Goal: Task Accomplishment & Management: Complete application form

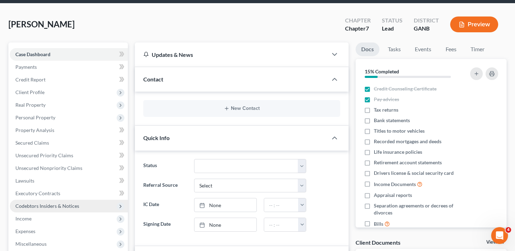
scroll to position [25, 0]
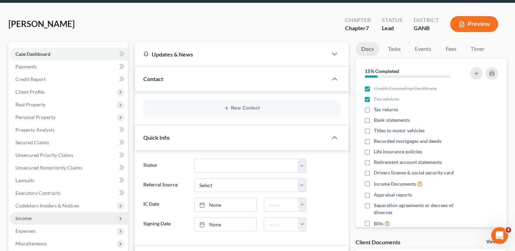
click at [27, 217] on span "Income" at bounding box center [23, 218] width 16 height 6
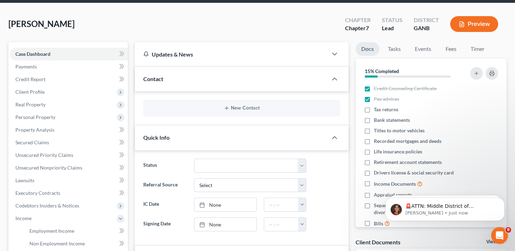
scroll to position [28, 0]
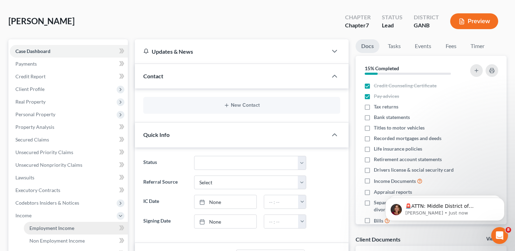
click at [81, 228] on link "Employment Income" at bounding box center [76, 228] width 104 height 13
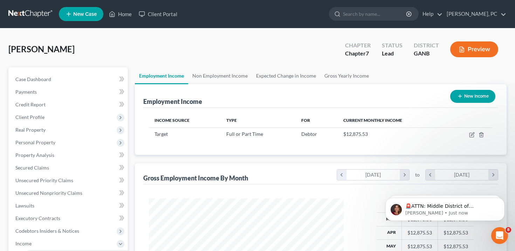
scroll to position [126, 209]
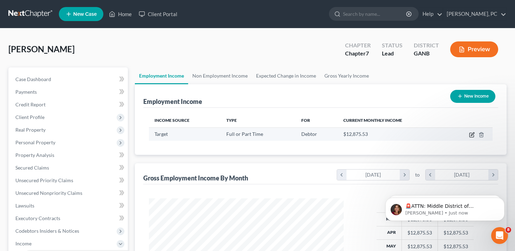
click at [473, 135] on icon "button" at bounding box center [472, 135] width 6 height 6
select select "0"
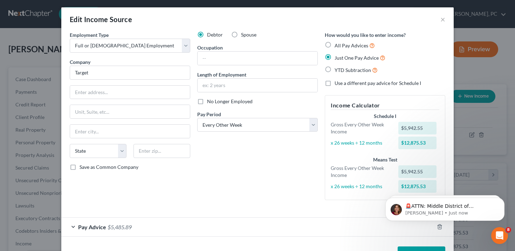
scroll to position [25, 0]
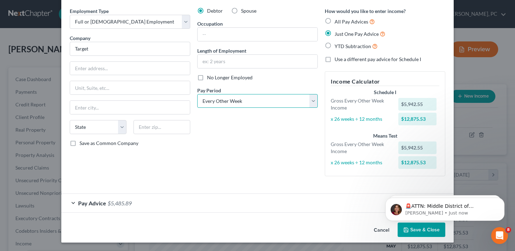
click at [269, 99] on select "Select Monthly Twice Monthly Every Other Week Weekly" at bounding box center [257, 101] width 121 height 14
click at [197, 94] on select "Select Monthly Twice Monthly Every Other Week Weekly" at bounding box center [257, 101] width 121 height 14
click at [266, 100] on select "Select Monthly Twice Monthly Every Other Week Weekly" at bounding box center [257, 101] width 121 height 14
click at [197, 94] on select "Select Monthly Twice Monthly Every Other Week Weekly" at bounding box center [257, 101] width 121 height 14
click at [265, 101] on select "Select Monthly Twice Monthly Every Other Week Weekly" at bounding box center [257, 101] width 121 height 14
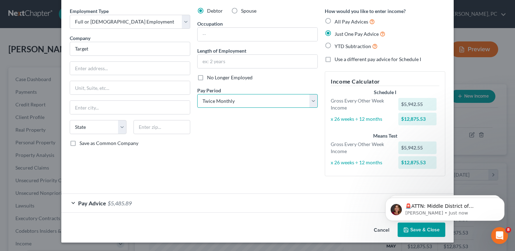
click at [197, 94] on select "Select Monthly Twice Monthly Every Other Week Weekly" at bounding box center [257, 101] width 121 height 14
click at [265, 100] on select "Select Monthly Twice Monthly Every Other Week Weekly" at bounding box center [257, 101] width 121 height 14
select select "2"
click at [197, 94] on select "Select Monthly Twice Monthly Every Other Week Weekly" at bounding box center [257, 101] width 121 height 14
click at [262, 150] on div "Debtor Spouse Occupation Length of Employment No Longer Employed Pay Period * S…" at bounding box center [258, 94] width 128 height 174
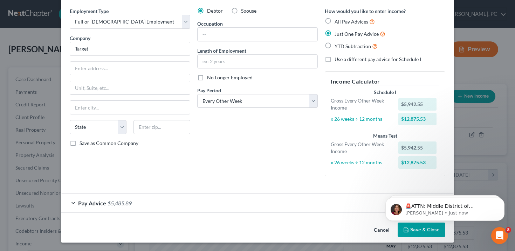
scroll to position [0, 0]
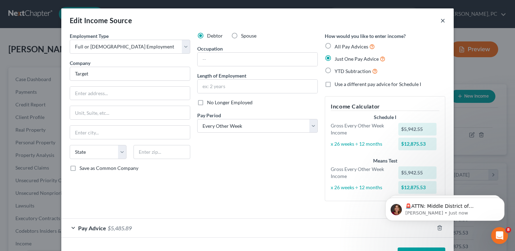
click at [442, 21] on button "×" at bounding box center [443, 20] width 5 height 8
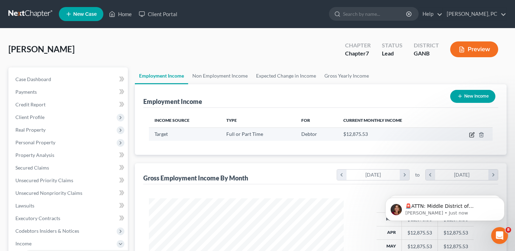
click at [473, 134] on icon "button" at bounding box center [472, 133] width 3 height 3
select select "0"
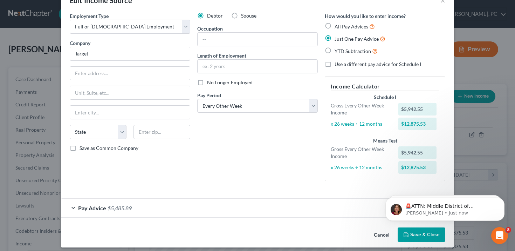
scroll to position [25, 0]
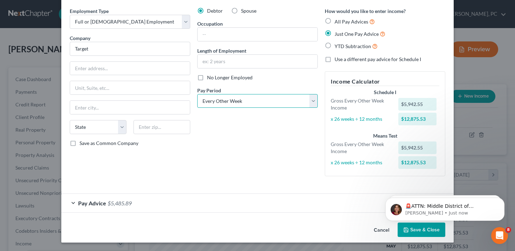
click at [268, 100] on select "Select Monthly Twice Monthly Every Other Week Weekly" at bounding box center [257, 101] width 121 height 14
click at [197, 94] on select "Select Monthly Twice Monthly Every Other Week Weekly" at bounding box center [257, 101] width 121 height 14
click at [265, 121] on div "Debtor Spouse Occupation Length of Employment No Longer Employed Pay Period * S…" at bounding box center [258, 94] width 128 height 174
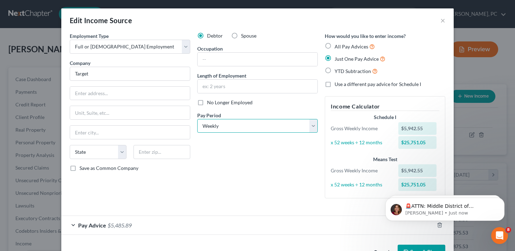
click at [266, 126] on select "Select Monthly Twice Monthly Every Other Week Weekly" at bounding box center [257, 126] width 121 height 14
click at [197, 119] on select "Select Monthly Twice Monthly Every Other Week Weekly" at bounding box center [257, 126] width 121 height 14
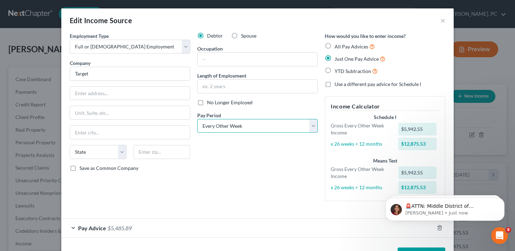
click at [265, 123] on select "Select Monthly Twice Monthly Every Other Week Weekly" at bounding box center [257, 126] width 121 height 14
click at [197, 119] on select "Select Monthly Twice Monthly Every Other Week Weekly" at bounding box center [257, 126] width 121 height 14
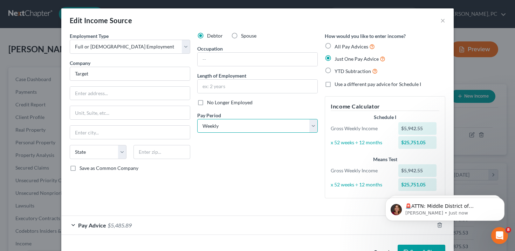
click at [267, 123] on select "Select Monthly Twice Monthly Every Other Week Weekly" at bounding box center [257, 126] width 121 height 14
click at [197, 119] on select "Select Monthly Twice Monthly Every Other Week Weekly" at bounding box center [257, 126] width 121 height 14
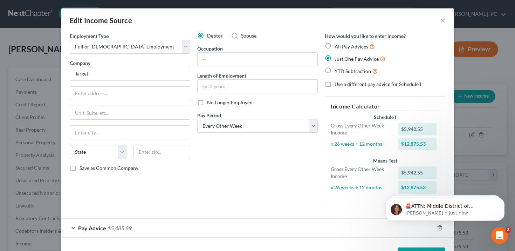
click at [276, 117] on div "Pay Period * Select Monthly Twice Monthly Every Other Week Weekly" at bounding box center [257, 121] width 121 height 21
click at [275, 121] on select "Select Monthly Twice Monthly Every Other Week Weekly" at bounding box center [257, 126] width 121 height 14
click at [197, 119] on select "Select Monthly Twice Monthly Every Other Week Weekly" at bounding box center [257, 126] width 121 height 14
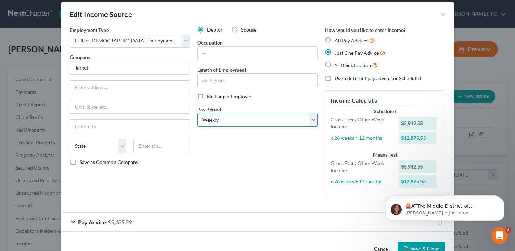
scroll to position [8, 0]
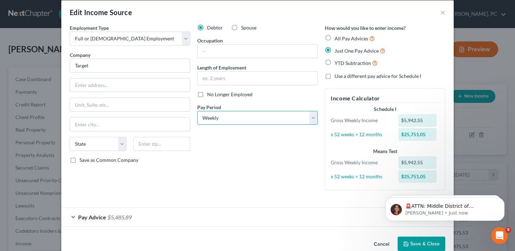
click at [273, 117] on select "Select Monthly Twice Monthly Every Other Week Weekly" at bounding box center [257, 118] width 121 height 14
click at [197, 111] on select "Select Monthly Twice Monthly Every Other Week Weekly" at bounding box center [257, 118] width 121 height 14
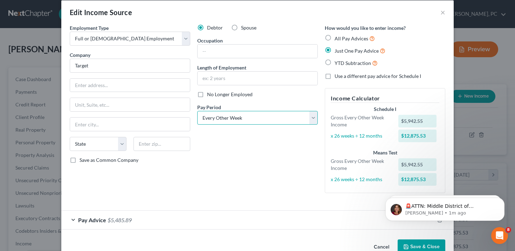
scroll to position [14, 0]
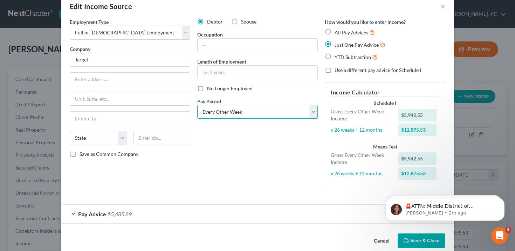
click at [261, 115] on select "Select Monthly Twice Monthly Every Other Week Weekly" at bounding box center [257, 112] width 121 height 14
click at [197, 105] on select "Select Monthly Twice Monthly Every Other Week Weekly" at bounding box center [257, 112] width 121 height 14
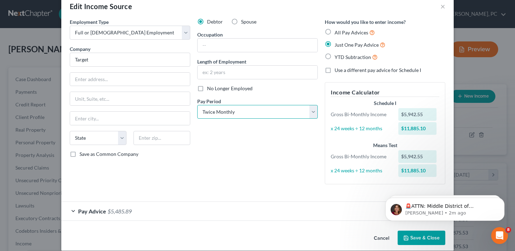
click at [231, 110] on select "Select Monthly Twice Monthly Every Other Week Weekly" at bounding box center [257, 112] width 121 height 14
select select "2"
click at [197, 105] on select "Select Monthly Twice Monthly Every Other Week Weekly" at bounding box center [257, 112] width 121 height 14
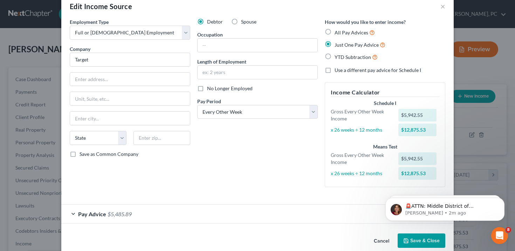
click at [381, 242] on button "Cancel" at bounding box center [381, 241] width 27 height 14
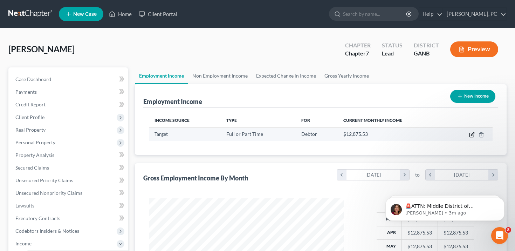
click at [474, 136] on icon "button" at bounding box center [472, 135] width 6 height 6
select select "0"
select select "2"
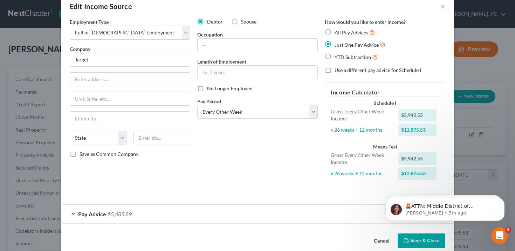
scroll to position [17, 0]
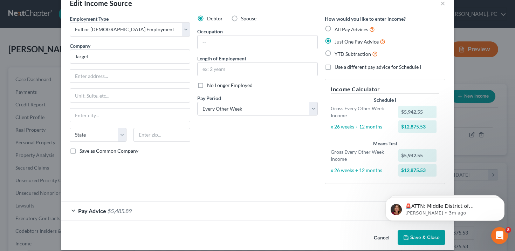
click at [335, 53] on label "YTD Subtraction" at bounding box center [356, 54] width 43 height 8
click at [338, 53] on input "YTD Subtraction" at bounding box center [340, 52] width 5 height 5
radio input "true"
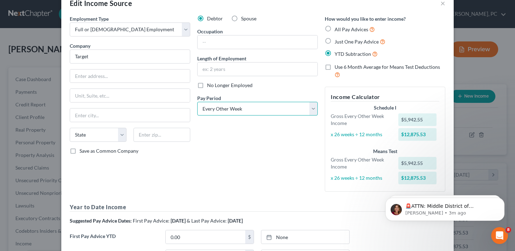
click at [282, 102] on select "Select Monthly Twice Monthly Every Other Week Weekly" at bounding box center [257, 109] width 121 height 14
click at [197, 102] on select "Select Monthly Twice Monthly Every Other Week Weekly" at bounding box center [257, 109] width 121 height 14
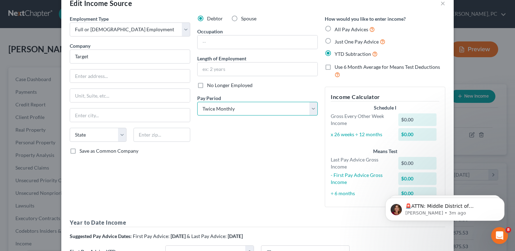
click at [281, 108] on select "Select Monthly Twice Monthly Every Other Week Weekly" at bounding box center [257, 109] width 121 height 14
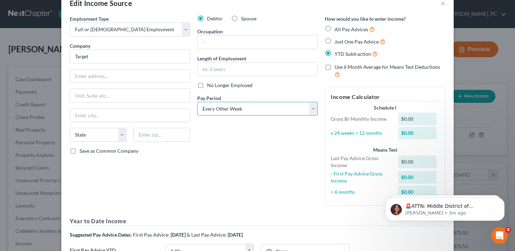
click at [197, 102] on select "Select Monthly Twice Monthly Every Other Week Weekly" at bounding box center [257, 109] width 121 height 14
click at [279, 108] on select "Select Monthly Twice Monthly Every Other Week Weekly" at bounding box center [257, 109] width 121 height 14
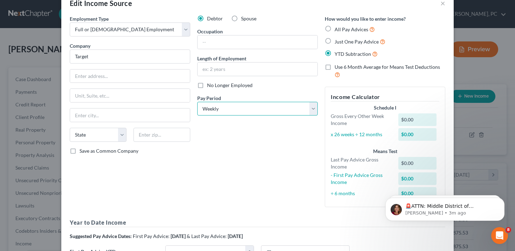
click at [197, 102] on select "Select Monthly Twice Monthly Every Other Week Weekly" at bounding box center [257, 109] width 121 height 14
click at [281, 103] on select "Select Monthly Twice Monthly Every Other Week Weekly" at bounding box center [257, 109] width 121 height 14
click at [197, 102] on select "Select Monthly Twice Monthly Every Other Week Weekly" at bounding box center [257, 109] width 121 height 14
click at [280, 102] on select "Select Monthly Twice Monthly Every Other Week Weekly" at bounding box center [257, 109] width 121 height 14
click at [197, 102] on select "Select Monthly Twice Monthly Every Other Week Weekly" at bounding box center [257, 109] width 121 height 14
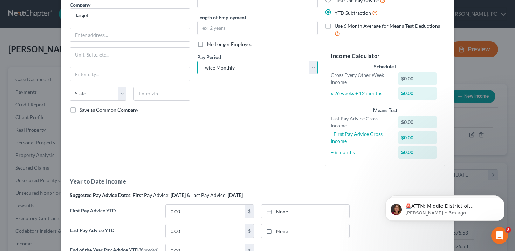
scroll to position [93, 0]
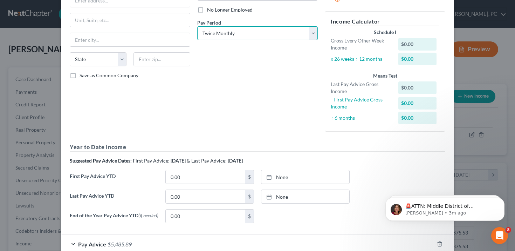
click at [275, 33] on select "Select Monthly Twice Monthly Every Other Week Weekly" at bounding box center [257, 33] width 121 height 14
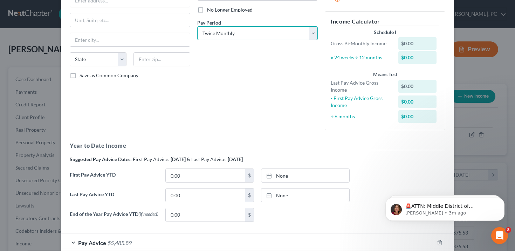
select select "3"
click at [197, 26] on select "Select Monthly Twice Monthly Every Other Week Weekly" at bounding box center [257, 33] width 121 height 14
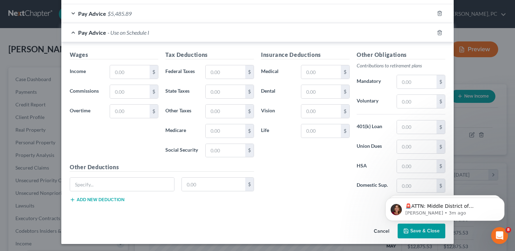
scroll to position [324, 0]
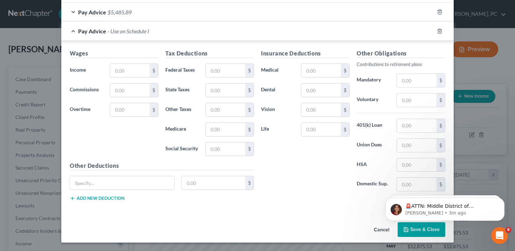
click at [378, 226] on body "🚨ATTN: Middle District of [US_STATE] The court has added a new Credit Counselin…" at bounding box center [445, 206] width 135 height 43
click at [377, 230] on html "🚨ATTN: Middle District of [US_STATE] The court has added a new Credit Counselin…" at bounding box center [445, 207] width 140 height 49
click at [376, 229] on button "Cancel" at bounding box center [381, 230] width 27 height 14
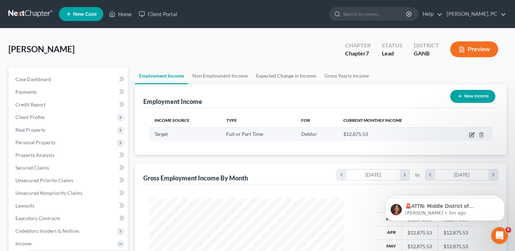
click at [471, 135] on icon "button" at bounding box center [472, 135] width 6 height 6
select select "0"
select select "2"
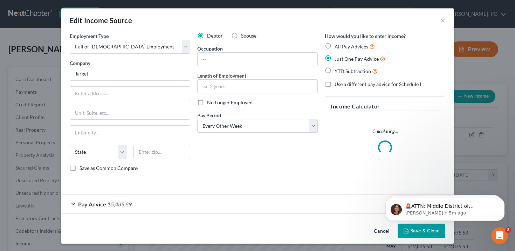
click at [335, 70] on label "YTD Subtraction" at bounding box center [356, 71] width 43 height 8
click at [338, 70] on input "YTD Subtraction" at bounding box center [340, 69] width 5 height 5
radio input "true"
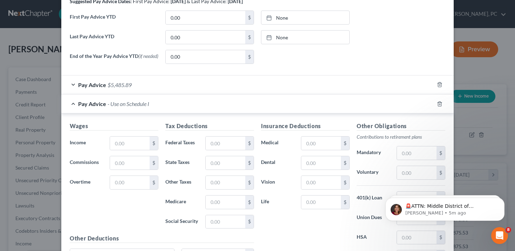
scroll to position [326, 0]
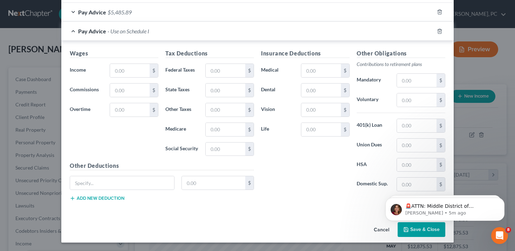
click at [379, 230] on html "🚨ATTN: Middle District of [US_STATE] The court has added a new Credit Counselin…" at bounding box center [445, 207] width 140 height 49
click at [376, 228] on html "🚨ATTN: Middle District of [US_STATE] The court has added a new Credit Counselin…" at bounding box center [445, 207] width 140 height 49
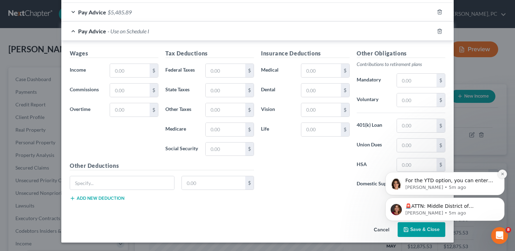
click at [502, 174] on icon "Dismiss notification" at bounding box center [503, 174] width 4 height 4
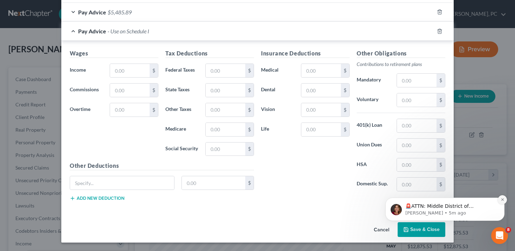
click at [500, 199] on button "Dismiss notification" at bounding box center [502, 199] width 9 height 9
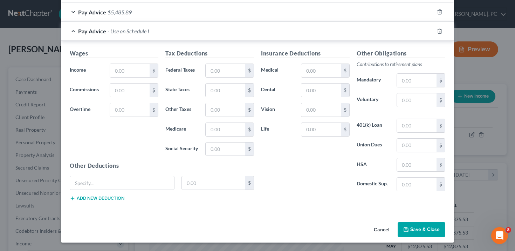
click at [388, 227] on button "Cancel" at bounding box center [381, 230] width 27 height 14
